Goal: Check status

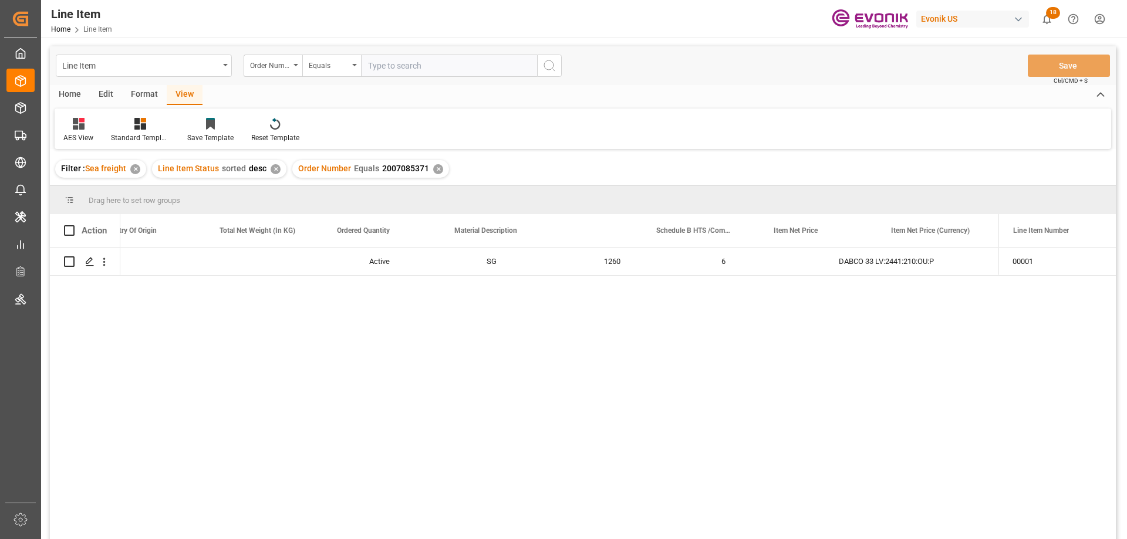
scroll to position [0, 384]
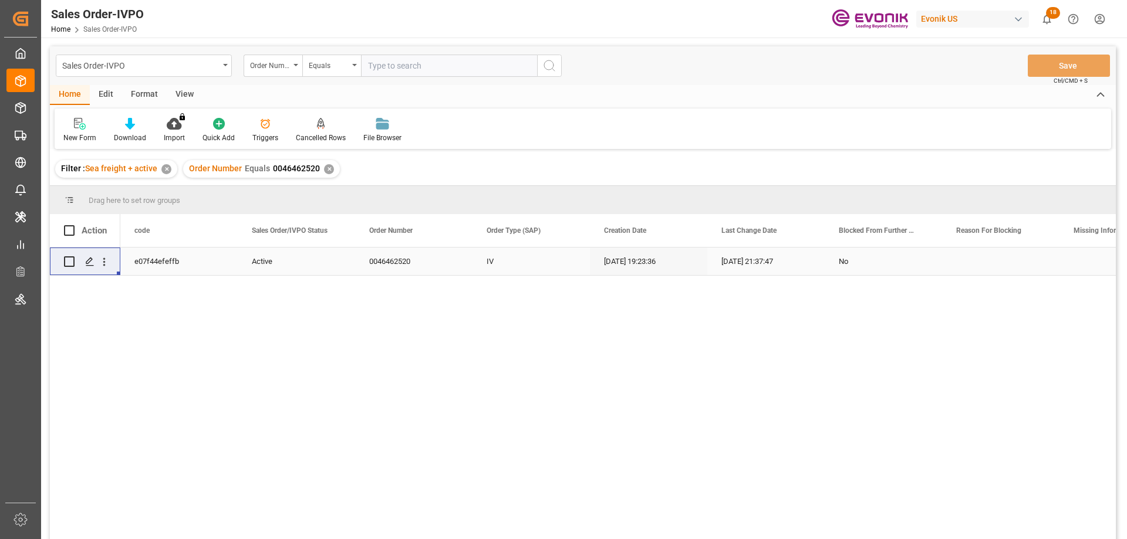
click at [382, 66] on input "text" at bounding box center [449, 66] width 176 height 22
paste input "2007100603"
type input "2007100603"
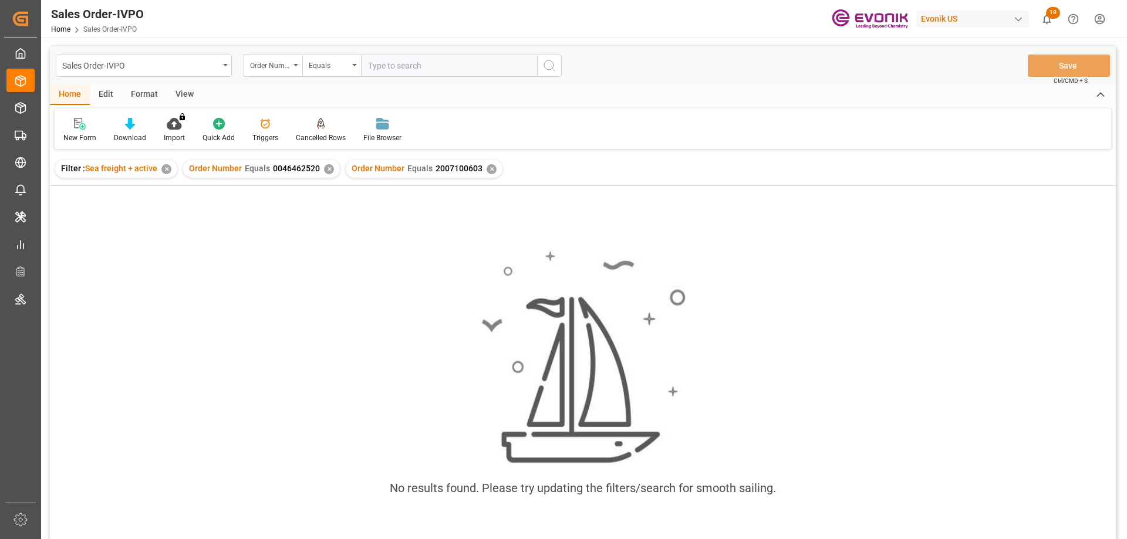
click at [325, 168] on div "✕" at bounding box center [329, 169] width 10 height 10
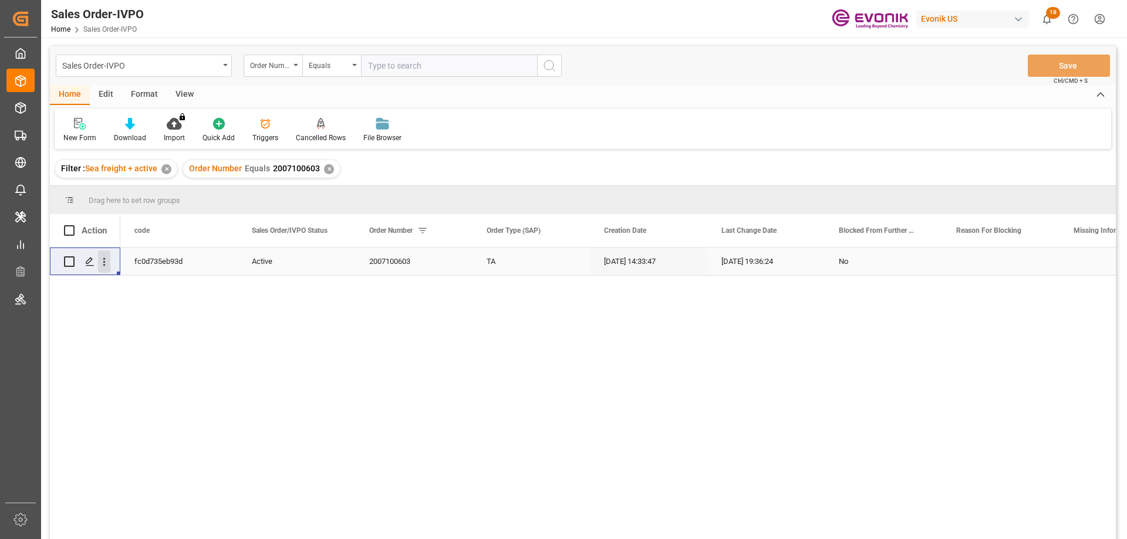
click at [104, 259] on icon "open menu" at bounding box center [104, 262] width 2 height 8
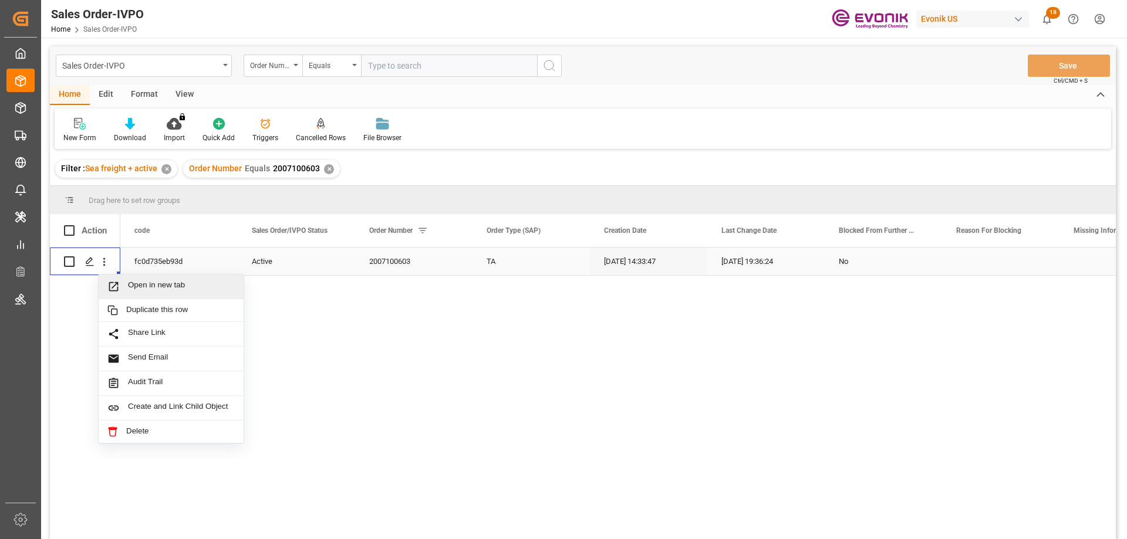
click at [156, 283] on span "Open in new tab" at bounding box center [181, 286] width 107 height 12
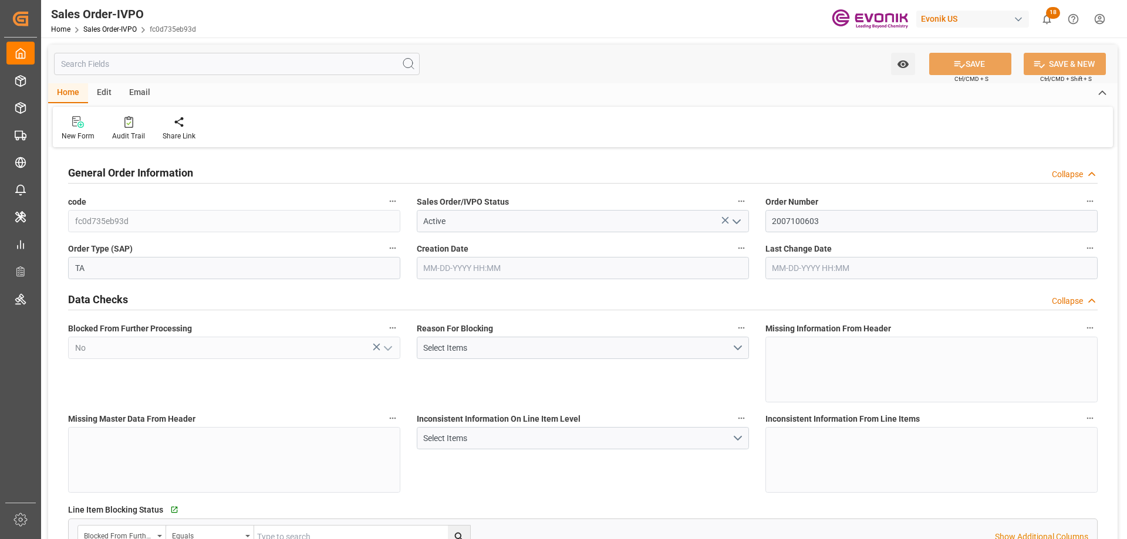
type input "PECLL"
type input "0"
type input "1"
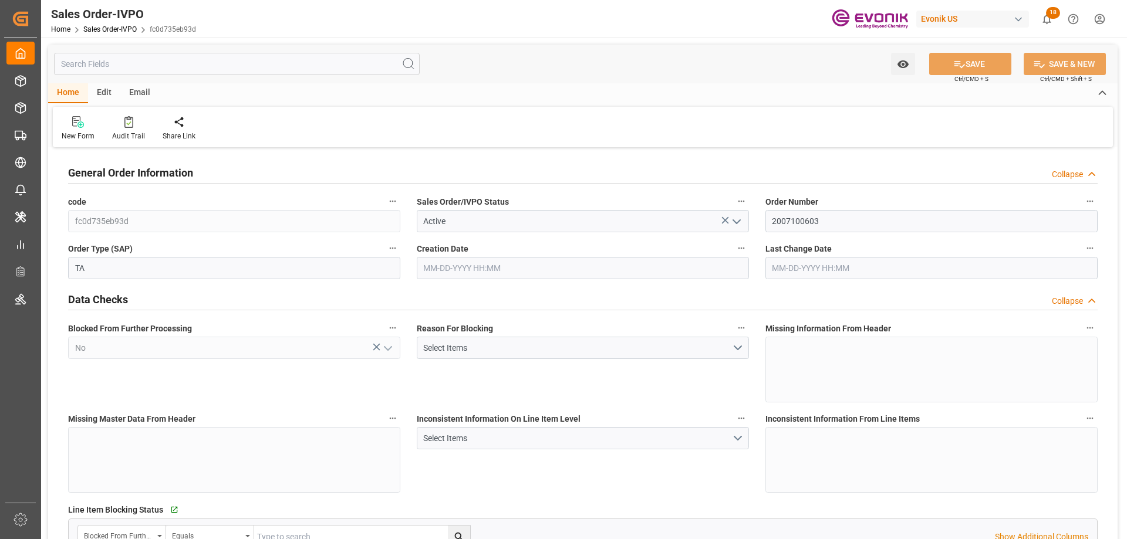
type input "16200"
type input "26.4204"
type input "17000"
type input "30"
type input "07-21-2025 14:33"
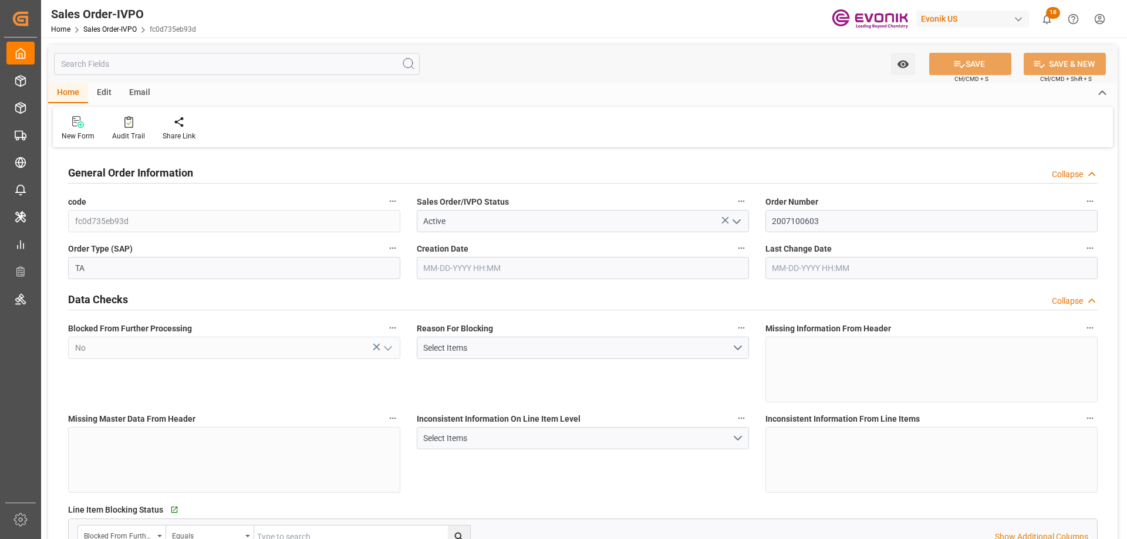
type input "07-23-2025 19:36"
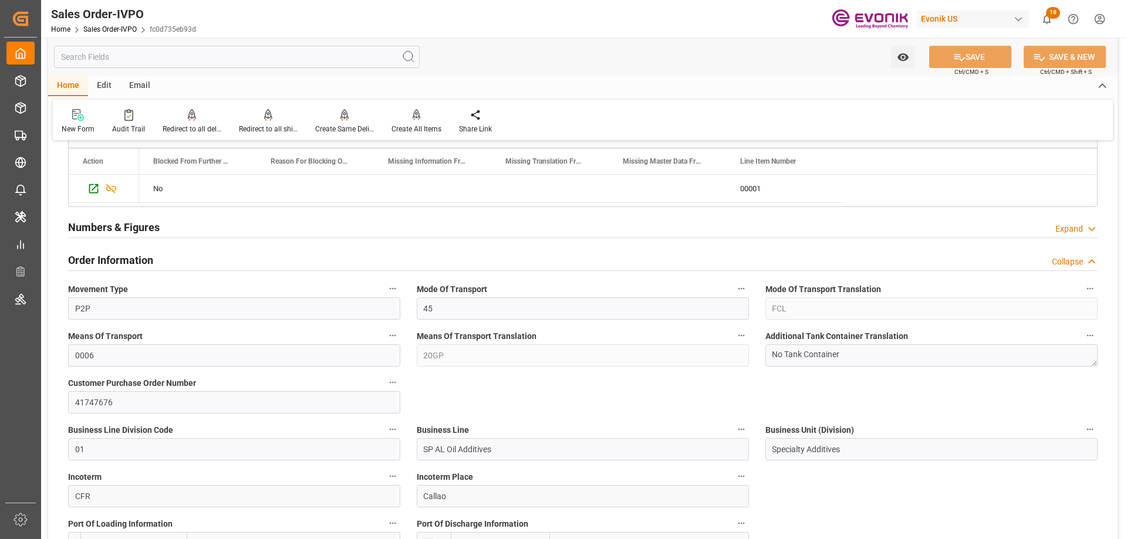
scroll to position [763, 0]
